Goal: Task Accomplishment & Management: Manage account settings

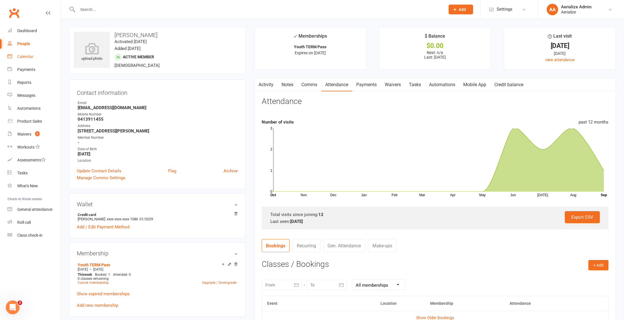
click at [30, 60] on link "Calendar" at bounding box center [33, 56] width 53 height 13
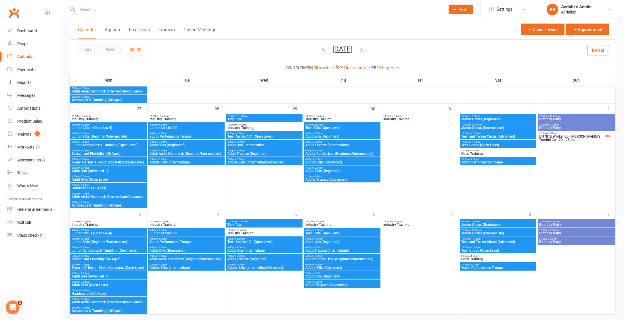
scroll to position [371, 0]
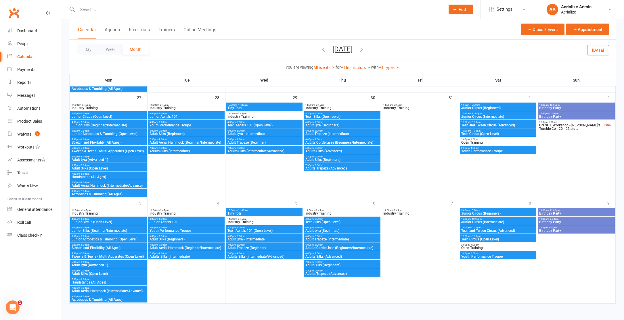
click at [365, 50] on icon "button" at bounding box center [361, 49] width 6 height 6
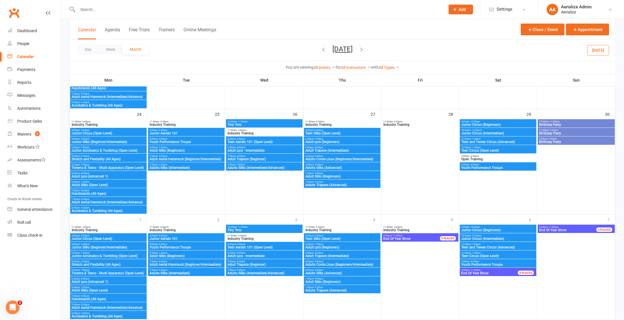
scroll to position [452, 0]
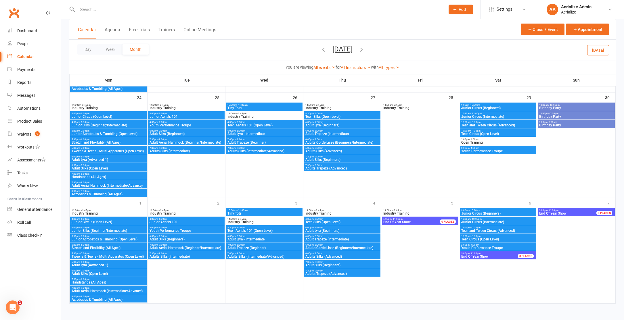
click at [365, 50] on icon "button" at bounding box center [361, 49] width 6 height 6
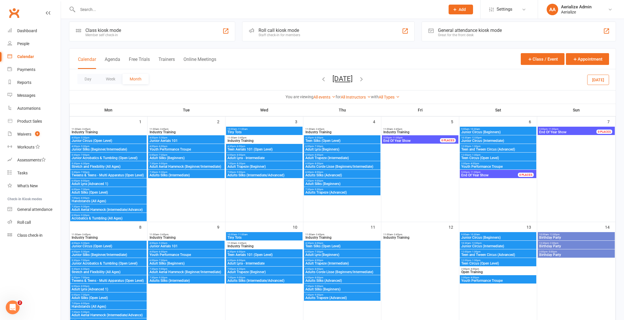
scroll to position [0, 0]
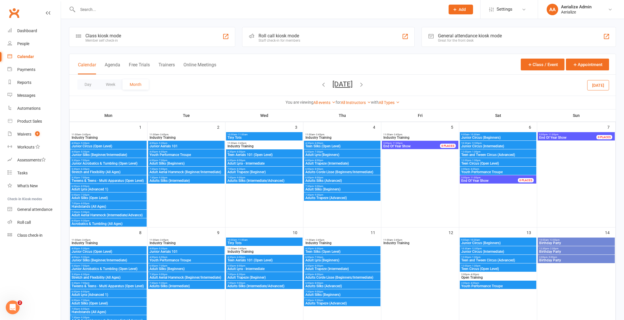
click at [320, 88] on button "button" at bounding box center [323, 85] width 6 height 10
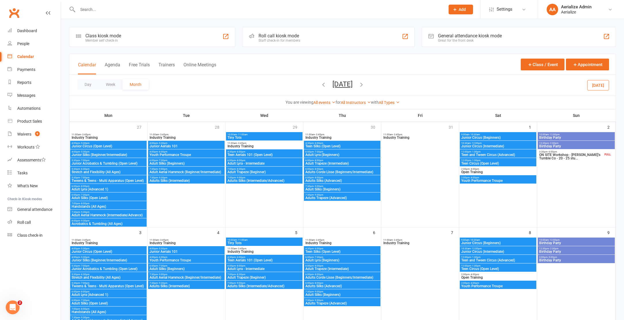
click at [320, 86] on icon "button" at bounding box center [323, 84] width 6 height 6
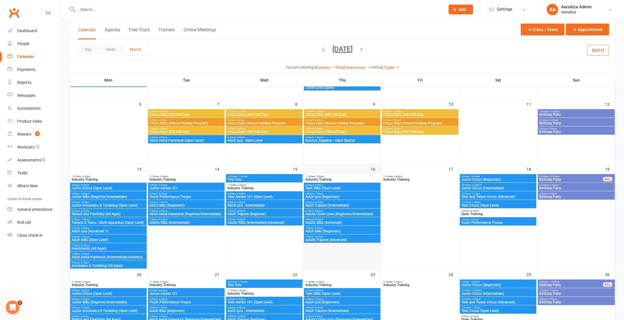
scroll to position [87, 0]
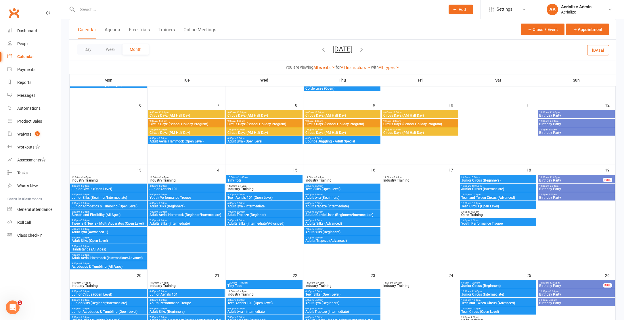
click at [320, 51] on icon "button" at bounding box center [323, 49] width 6 height 6
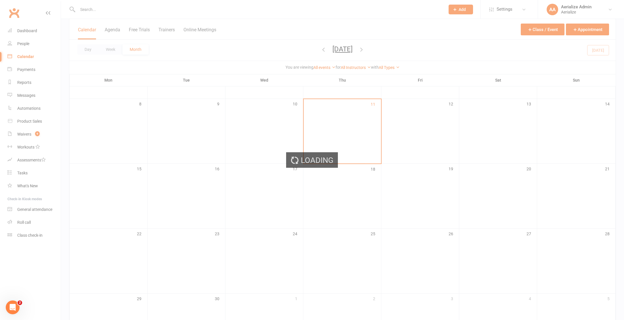
scroll to position [89, 0]
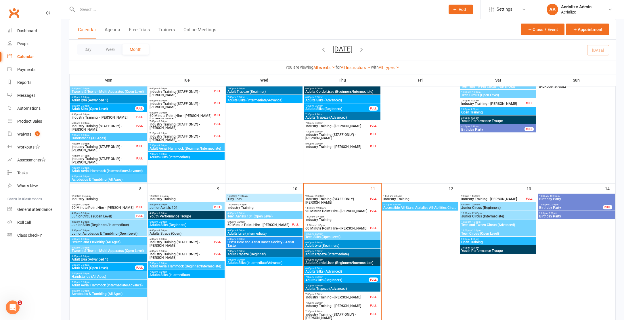
click at [493, 218] on span "Junior Circus (Intermediate)" at bounding box center [498, 216] width 74 height 3
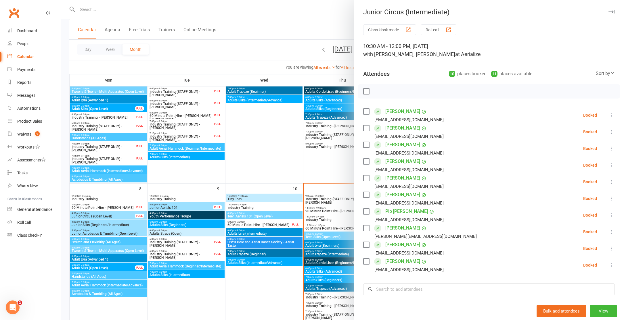
click at [260, 147] on div at bounding box center [342, 160] width 563 height 320
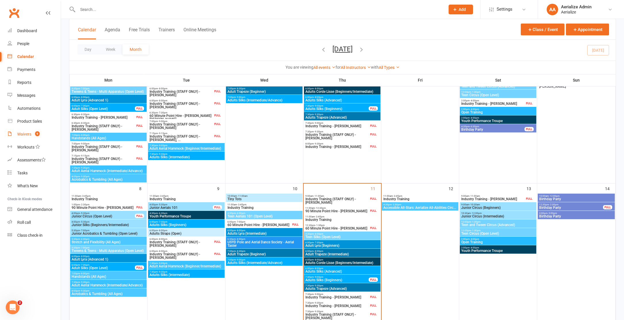
click at [24, 132] on div "Waivers" at bounding box center [24, 134] width 14 height 5
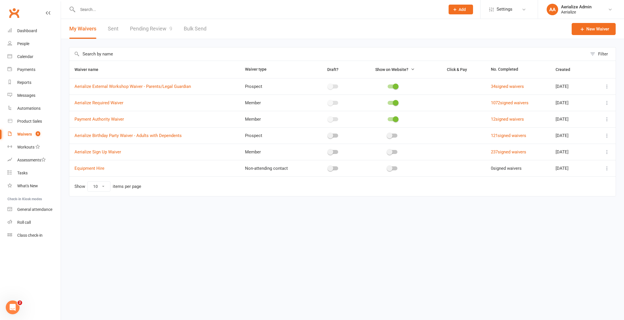
click at [159, 31] on link "Pending Review 9" at bounding box center [151, 29] width 42 height 20
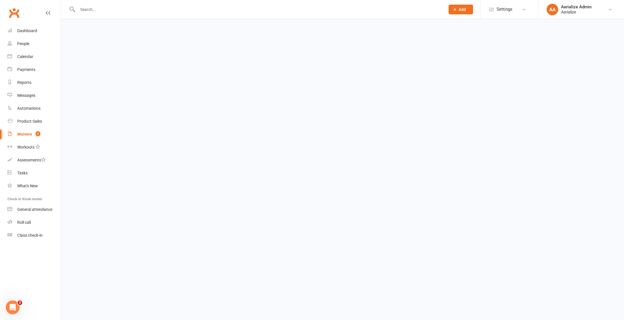
select select "100"
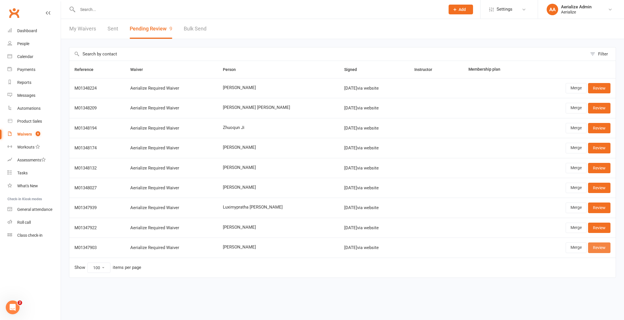
click at [595, 245] on link "Review" at bounding box center [599, 248] width 22 height 10
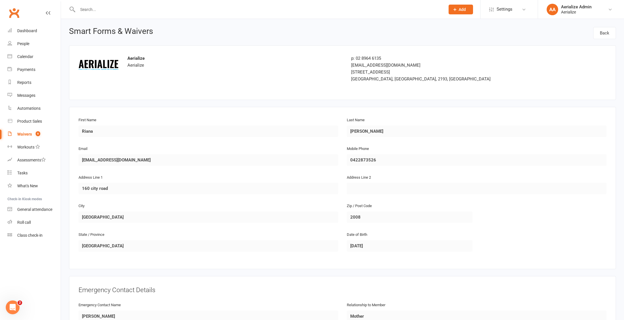
scroll to position [391, 0]
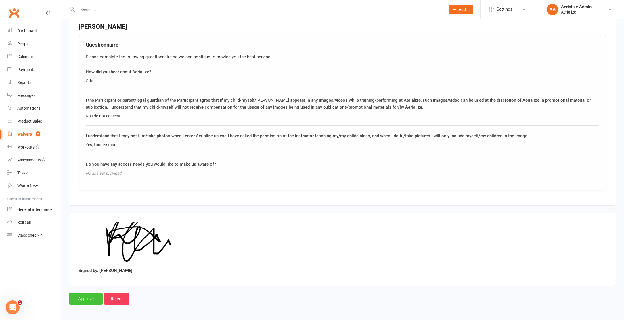
click at [90, 300] on input "Approve" at bounding box center [86, 299] width 34 height 12
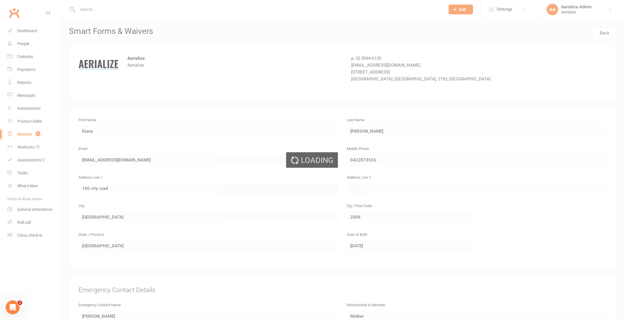
select select "100"
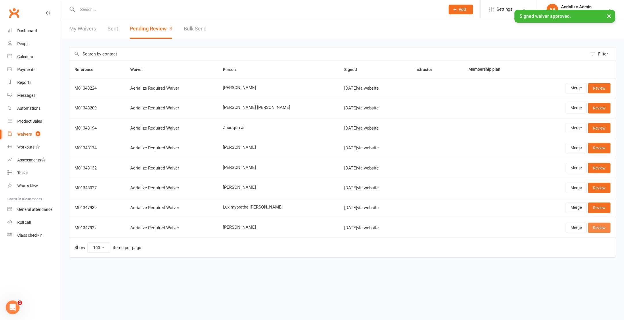
click at [596, 224] on link "Review" at bounding box center [599, 228] width 22 height 10
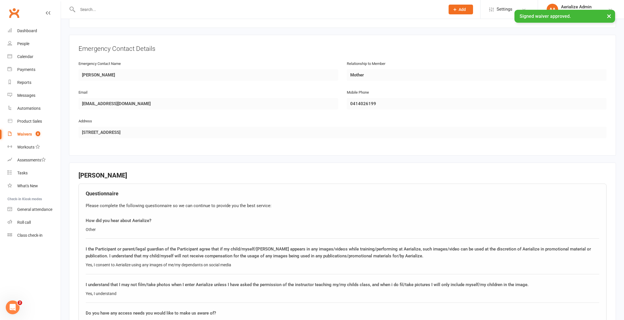
scroll to position [391, 0]
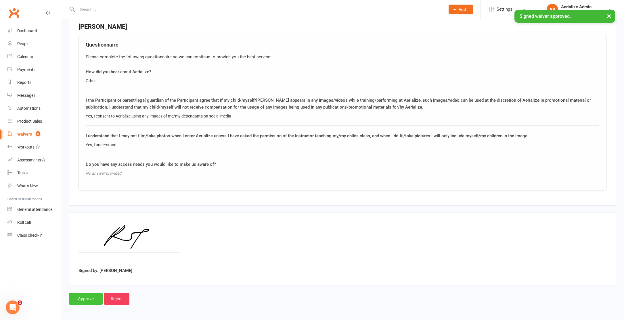
click at [87, 302] on input "Approve" at bounding box center [86, 299] width 34 height 12
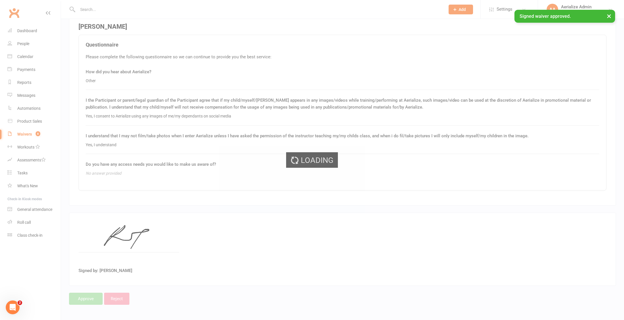
select select "100"
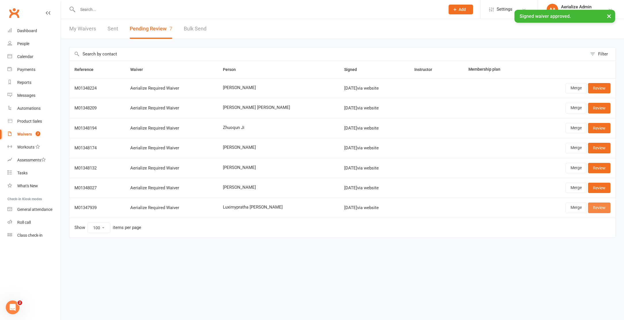
click at [606, 211] on link "Review" at bounding box center [599, 208] width 22 height 10
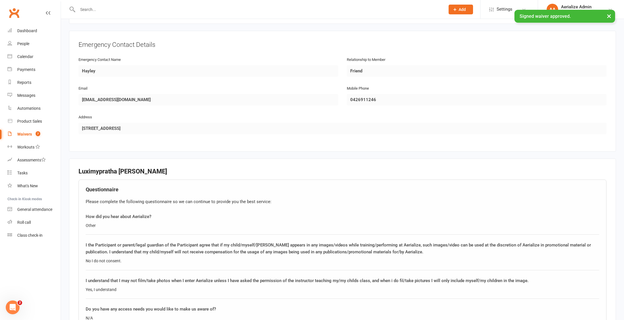
scroll to position [391, 0]
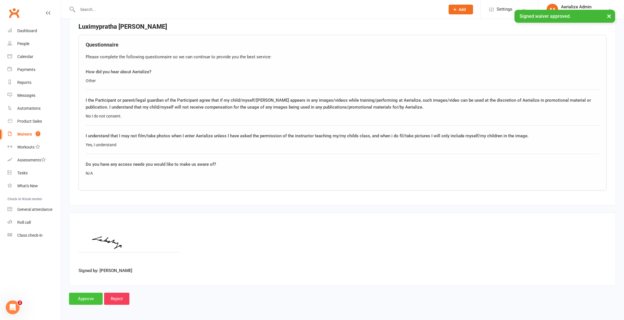
click at [87, 294] on input "Approve" at bounding box center [86, 299] width 34 height 12
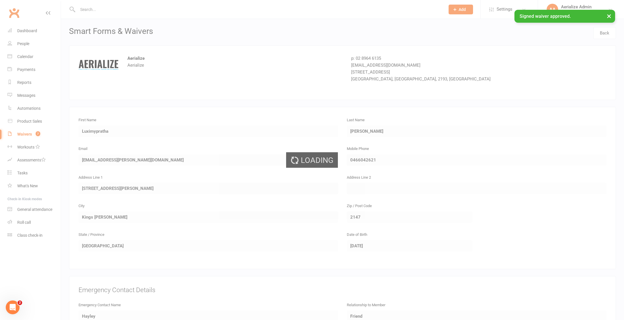
select select "100"
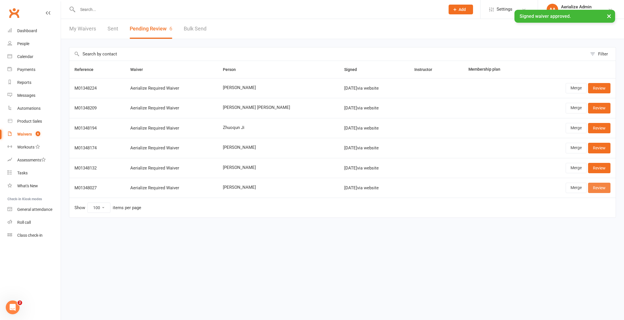
click at [597, 192] on link "Review" at bounding box center [599, 188] width 22 height 10
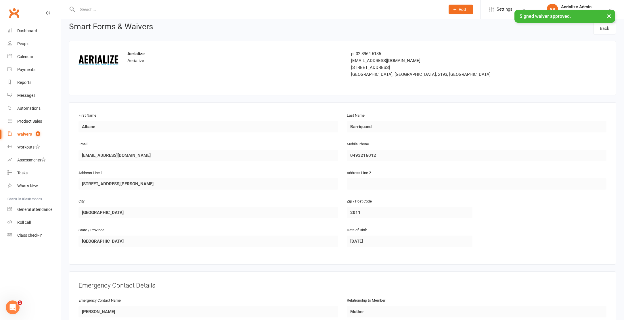
scroll to position [192, 0]
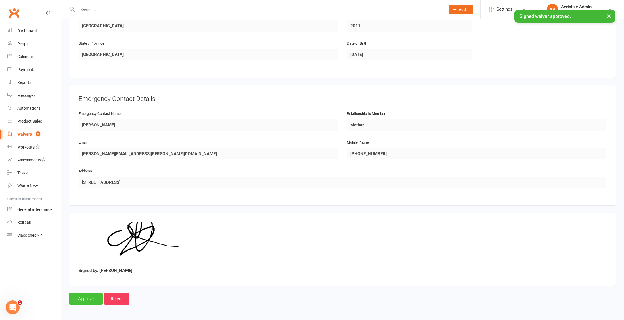
click at [75, 295] on input "Approve" at bounding box center [86, 299] width 34 height 12
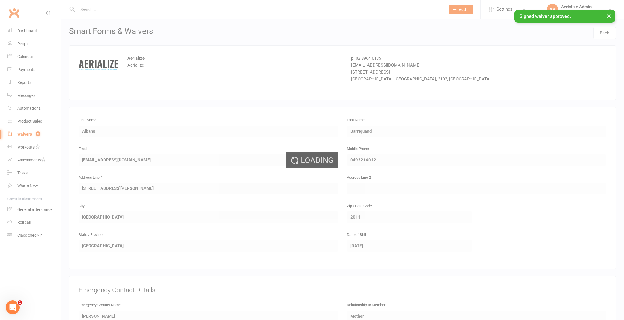
select select "100"
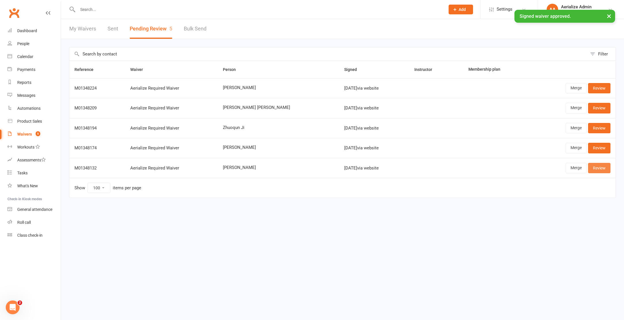
click at [595, 167] on link "Review" at bounding box center [599, 168] width 22 height 10
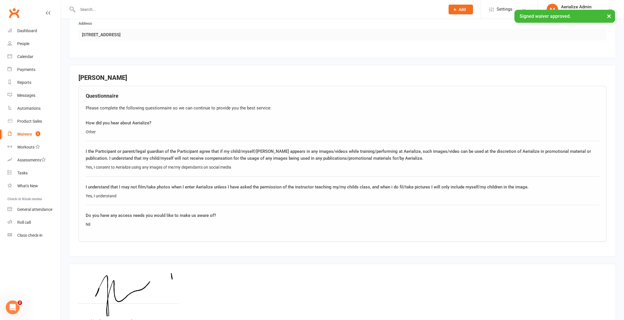
scroll to position [391, 0]
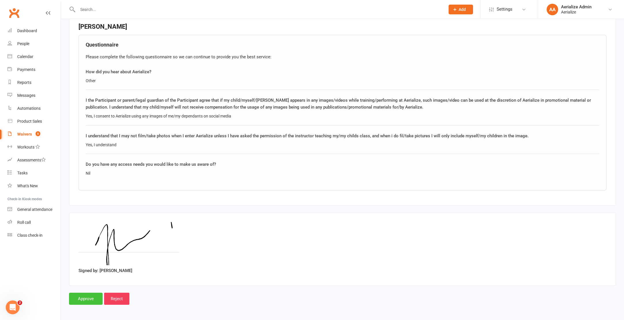
click at [84, 296] on input "Approve" at bounding box center [86, 299] width 34 height 12
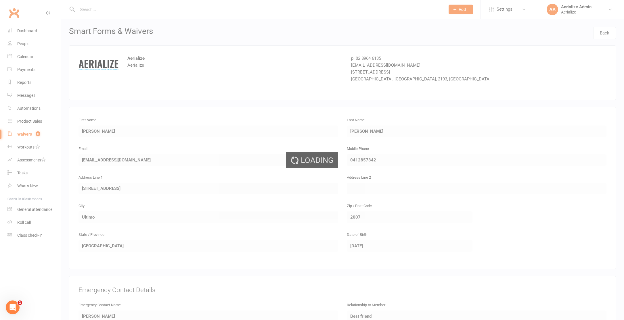
select select "100"
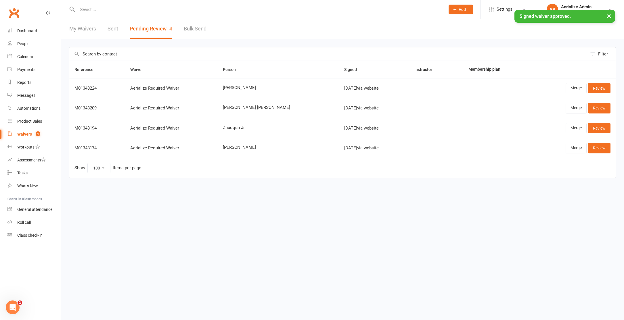
click at [596, 142] on td "Merge Review" at bounding box center [573, 148] width 86 height 20
click at [595, 146] on link "Review" at bounding box center [599, 148] width 22 height 10
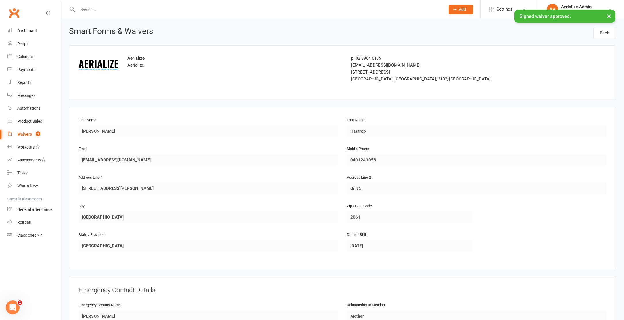
scroll to position [391, 0]
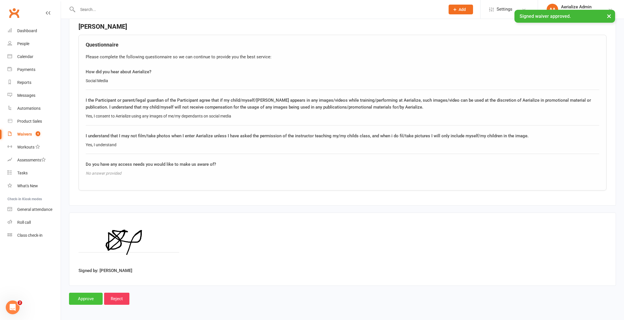
click at [73, 299] on input "Approve" at bounding box center [86, 299] width 34 height 12
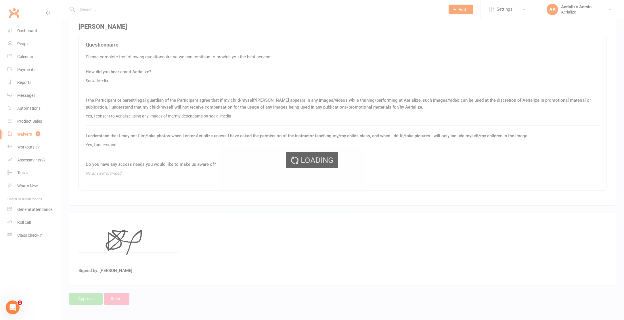
select select "100"
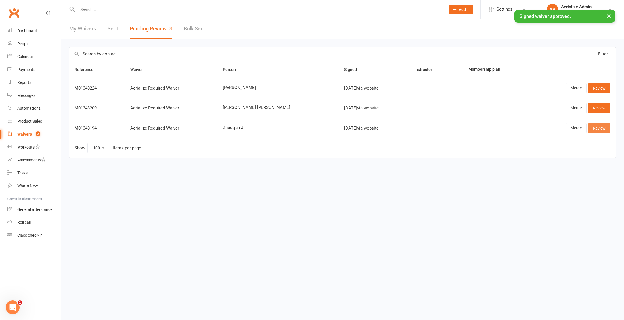
click at [598, 127] on link "Review" at bounding box center [599, 128] width 22 height 10
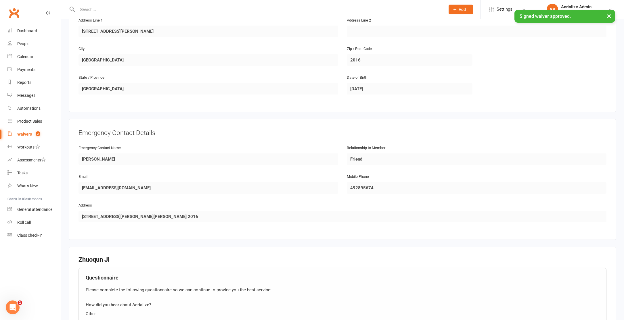
scroll to position [391, 0]
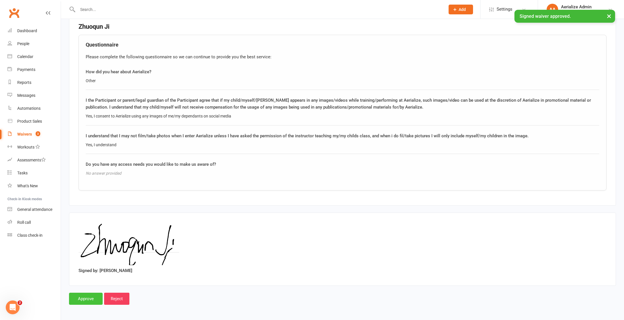
click at [78, 301] on input "Approve" at bounding box center [86, 299] width 34 height 12
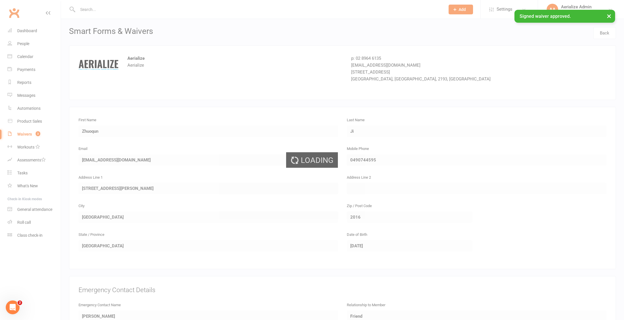
select select "100"
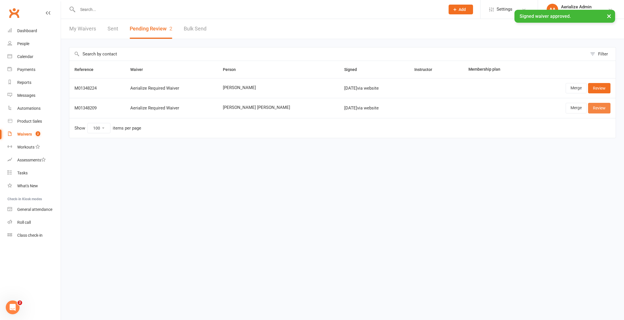
click at [597, 107] on link "Review" at bounding box center [599, 108] width 22 height 10
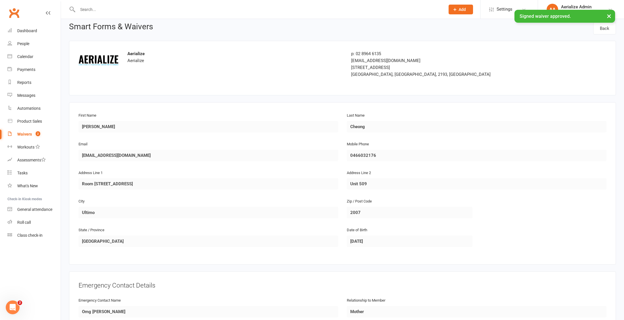
scroll to position [391, 0]
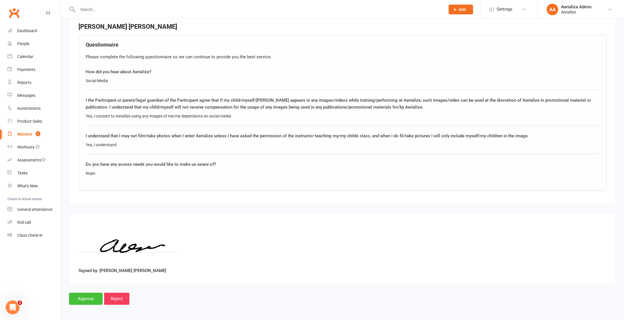
click at [90, 298] on input "Approve" at bounding box center [86, 299] width 34 height 12
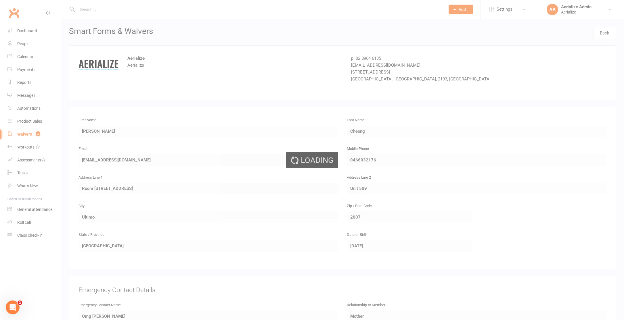
select select "100"
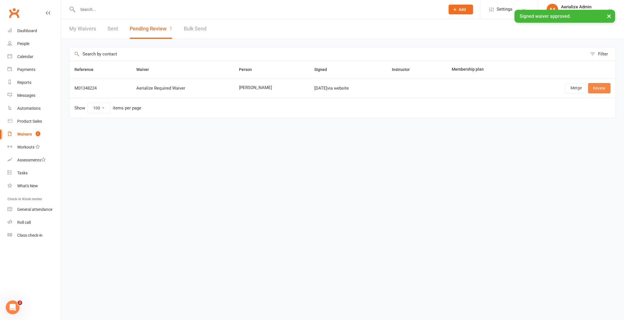
click at [596, 83] on link "Review" at bounding box center [599, 88] width 22 height 10
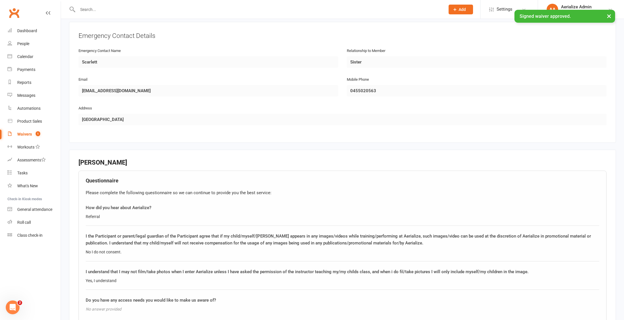
scroll to position [391, 0]
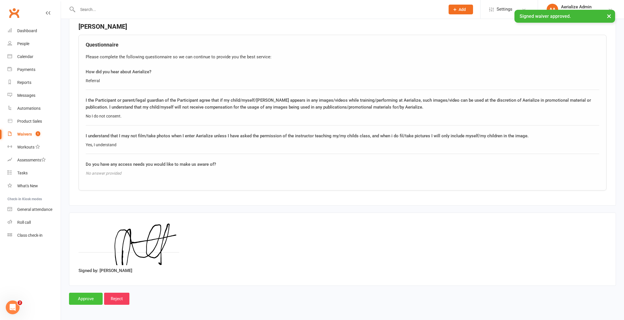
click at [87, 298] on input "Approve" at bounding box center [86, 299] width 34 height 12
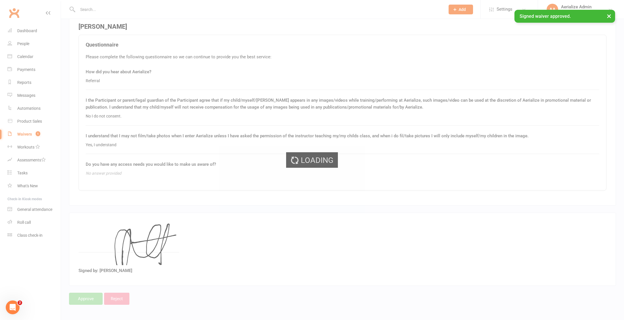
select select "100"
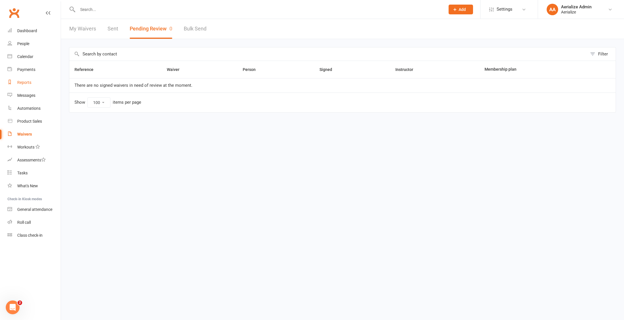
click at [23, 85] on link "Reports" at bounding box center [33, 82] width 53 height 13
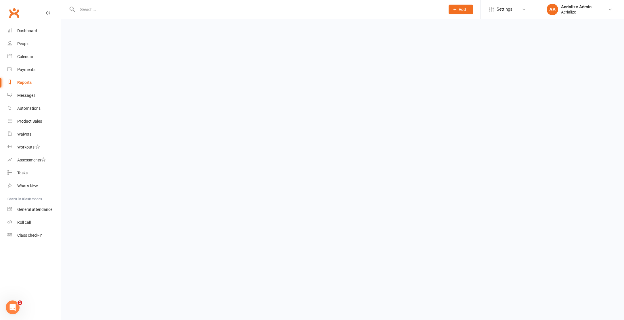
select select "100"
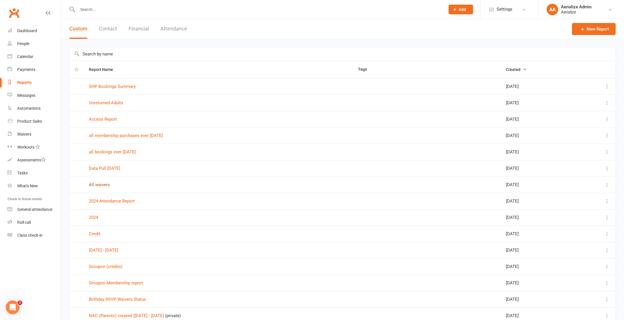
click at [105, 184] on link "All waivers" at bounding box center [99, 184] width 21 height 5
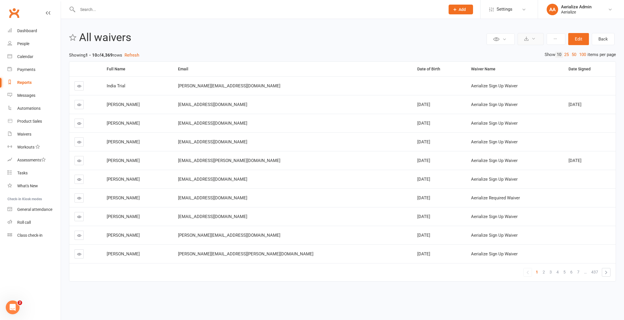
click at [530, 43] on button at bounding box center [531, 39] width 26 height 12
click at [517, 57] on link "Export to CSV" at bounding box center [513, 53] width 60 height 12
